Goal: Navigation & Orientation: Find specific page/section

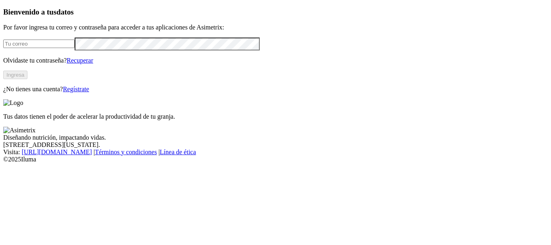
type input "[PERSON_NAME][EMAIL_ADDRESS][PERSON_NAME][DOMAIN_NAME]"
click at [27, 79] on button "Ingresa" at bounding box center [15, 75] width 24 height 8
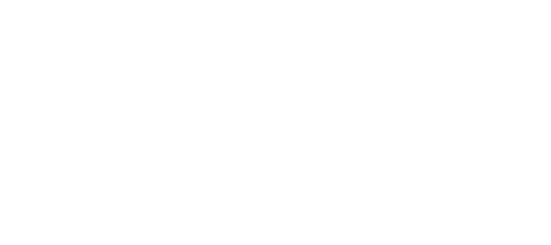
click at [15, 152] on icon at bounding box center [15, 164] width 25 height 25
